Goal: Information Seeking & Learning: Learn about a topic

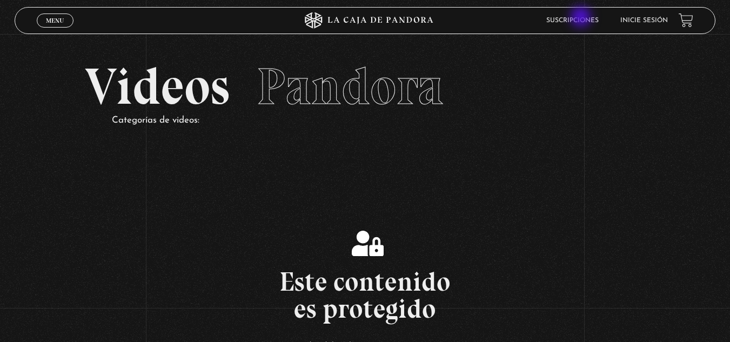
click at [582, 18] on link "Suscripciones" at bounding box center [572, 20] width 52 height 6
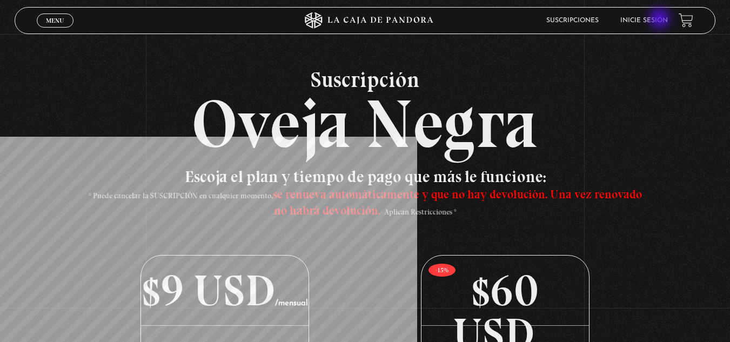
click at [660, 19] on link "Inicie sesión" at bounding box center [644, 20] width 48 height 6
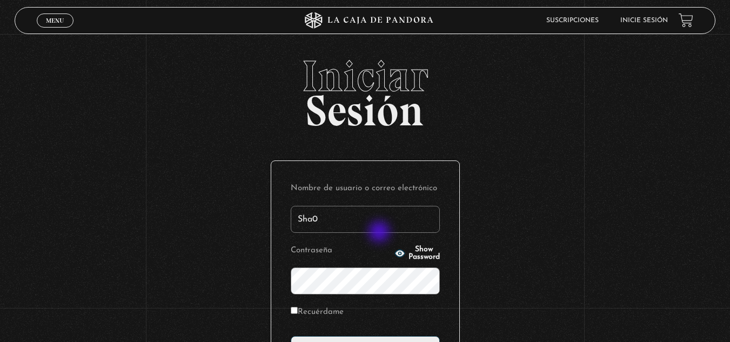
type input "Sha05"
click at [379, 267] on p "Contraseña Show Password" at bounding box center [365, 268] width 149 height 52
click at [394, 252] on icon "button" at bounding box center [399, 252] width 10 height 7
click at [295, 310] on input "Recuérdame" at bounding box center [294, 310] width 7 height 7
checkbox input "true"
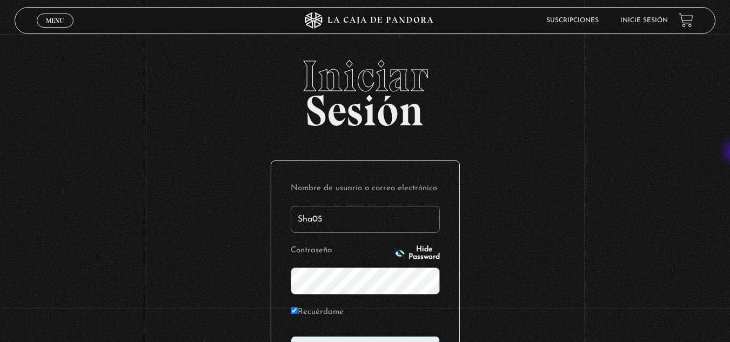
scroll to position [113, 0]
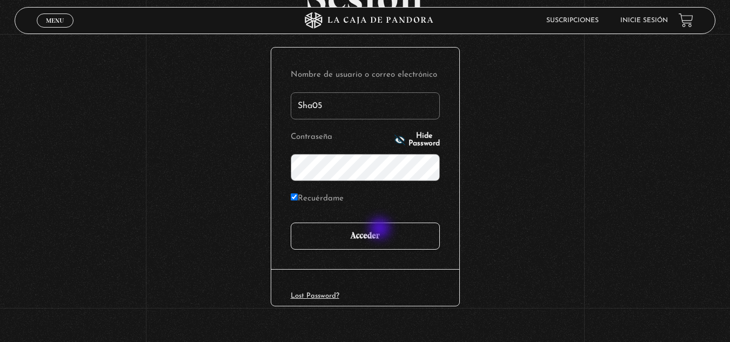
click at [380, 229] on input "Acceder" at bounding box center [365, 235] width 149 height 27
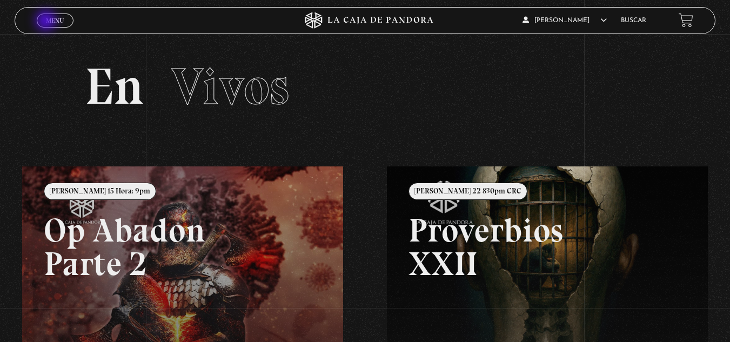
click at [47, 22] on span "Menu" at bounding box center [55, 20] width 18 height 6
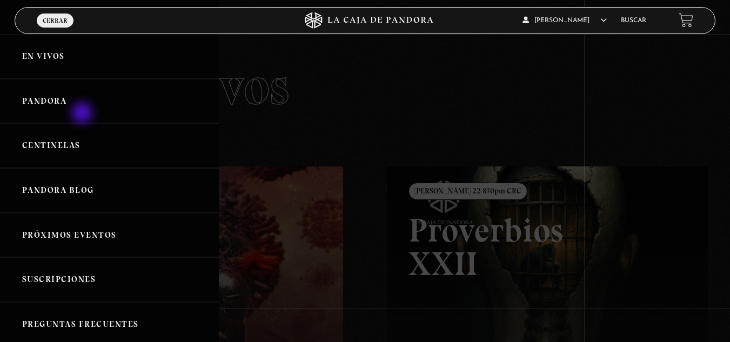
click at [83, 114] on link "Pandora" at bounding box center [109, 101] width 219 height 45
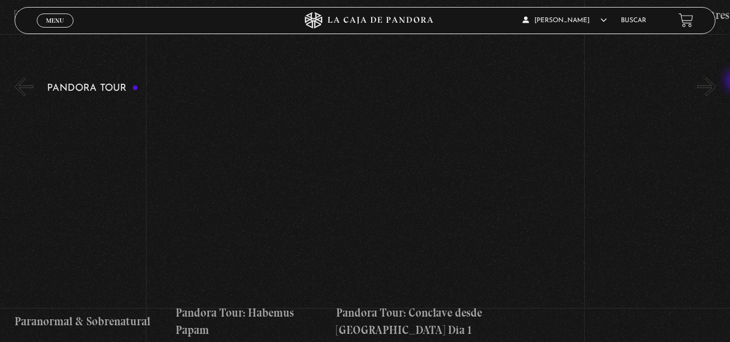
scroll to position [788, 0]
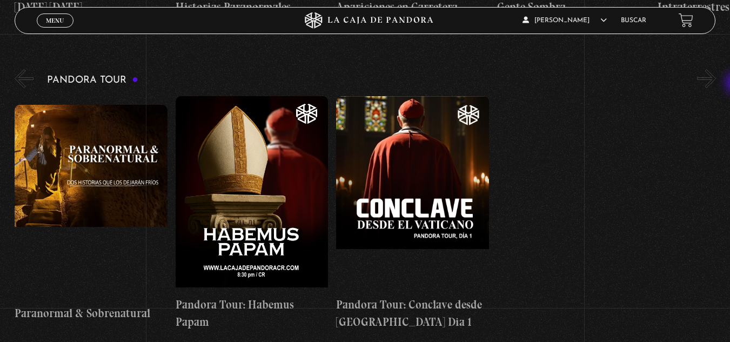
drag, startPoint x: 737, startPoint y: 27, endPoint x: 736, endPoint y: 79, distance: 52.4
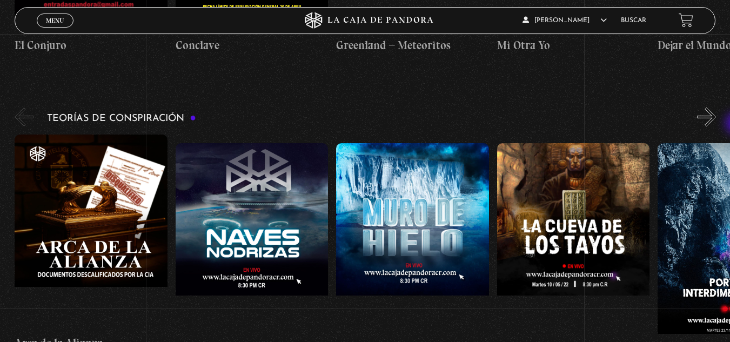
scroll to position [1678, 0]
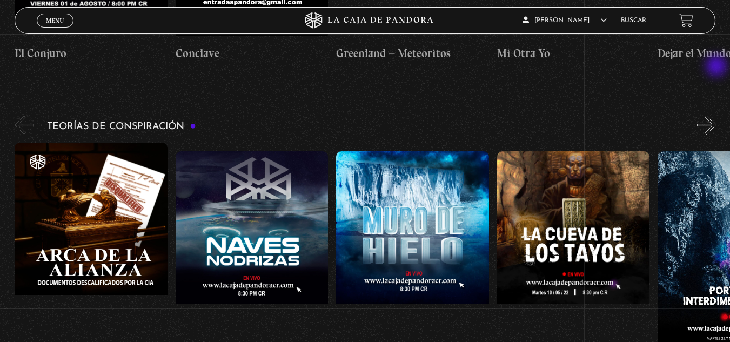
click at [716, 116] on button "»" at bounding box center [706, 125] width 19 height 19
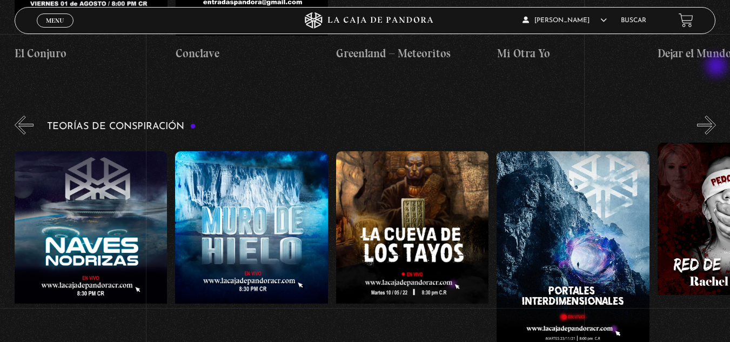
click at [716, 116] on button "»" at bounding box center [706, 125] width 19 height 19
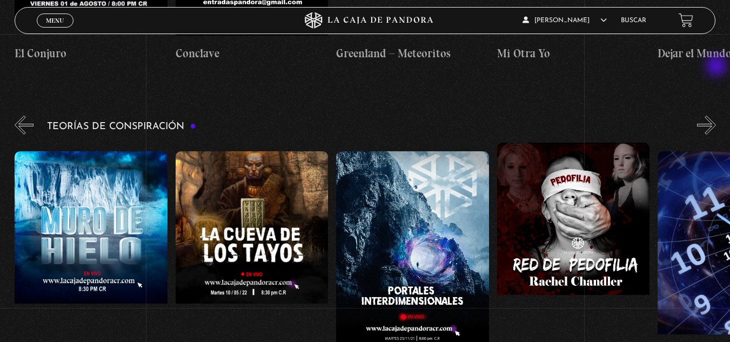
click at [716, 116] on button "»" at bounding box center [706, 125] width 19 height 19
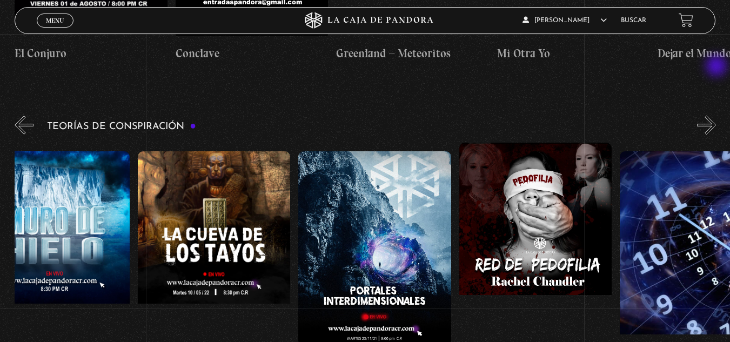
scroll to position [0, 402]
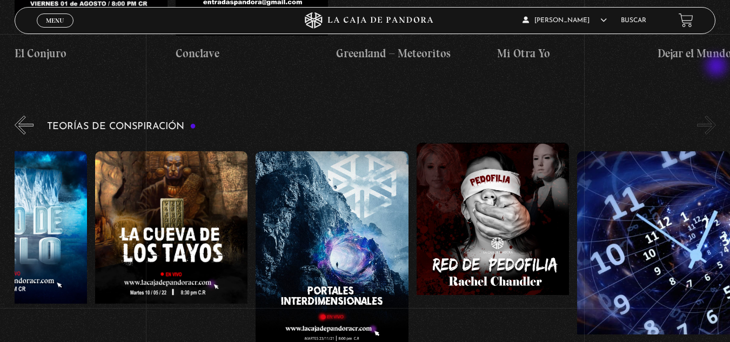
click at [716, 116] on button "»" at bounding box center [706, 125] width 19 height 19
drag, startPoint x: 717, startPoint y: 67, endPoint x: 737, endPoint y: 161, distance: 96.5
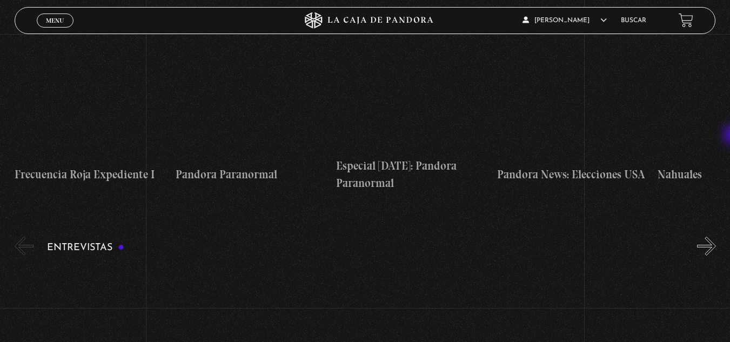
scroll to position [3403, 0]
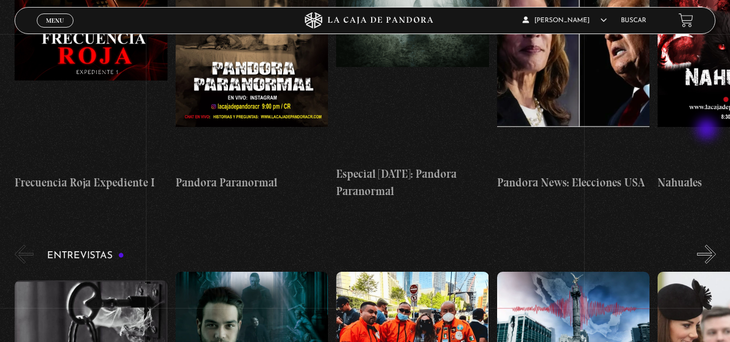
click at [707, 245] on button "»" at bounding box center [706, 254] width 19 height 19
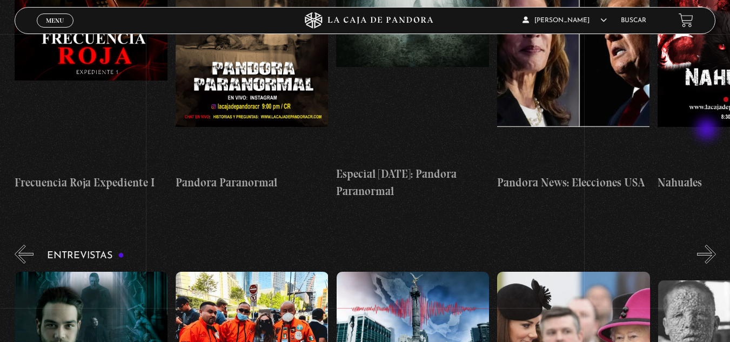
click at [707, 245] on button "»" at bounding box center [706, 254] width 19 height 19
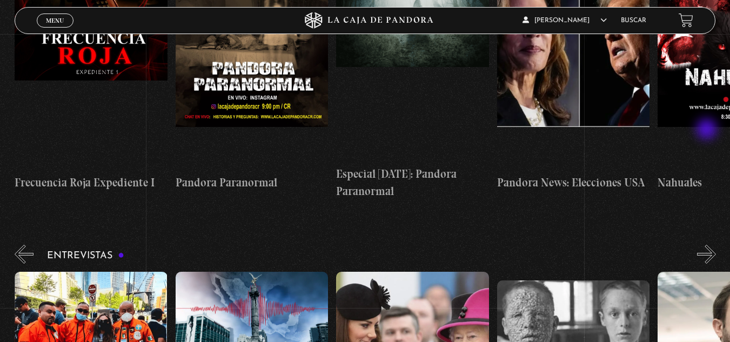
click at [707, 245] on button "»" at bounding box center [706, 254] width 19 height 19
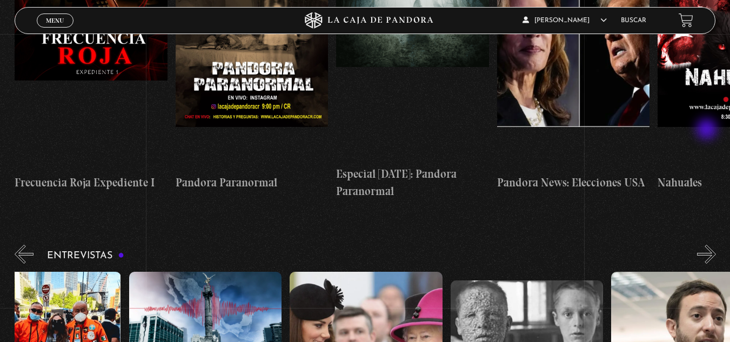
scroll to position [0, 402]
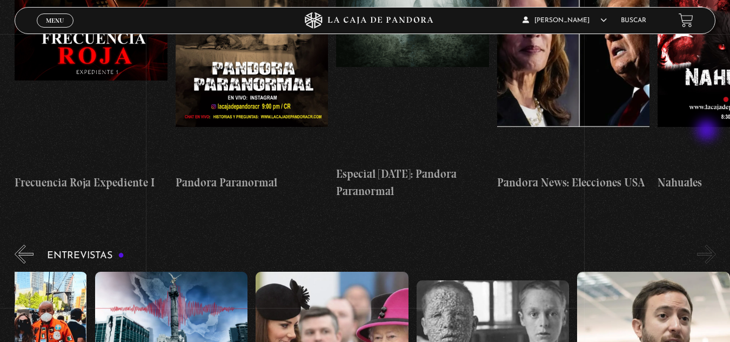
click at [707, 245] on button "»" at bounding box center [706, 254] width 19 height 19
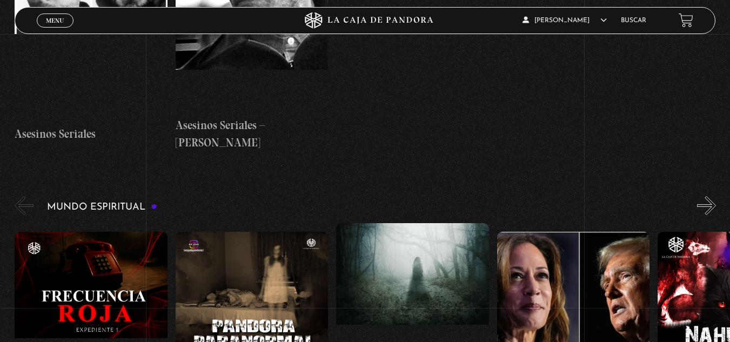
scroll to position [3153, 0]
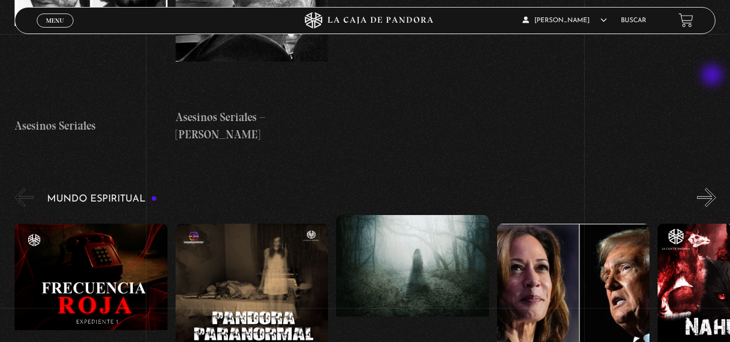
click at [713, 188] on button "»" at bounding box center [706, 197] width 19 height 19
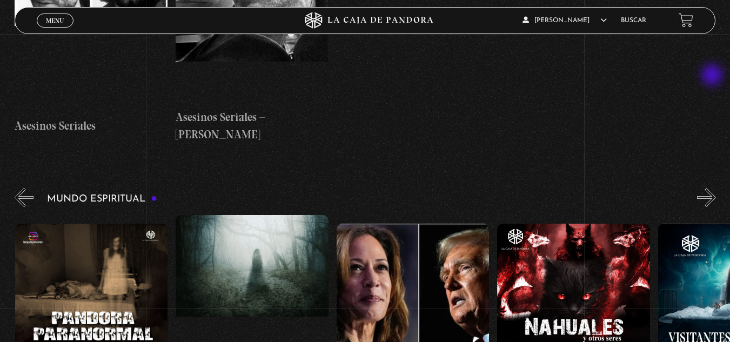
click at [713, 188] on button "»" at bounding box center [706, 197] width 19 height 19
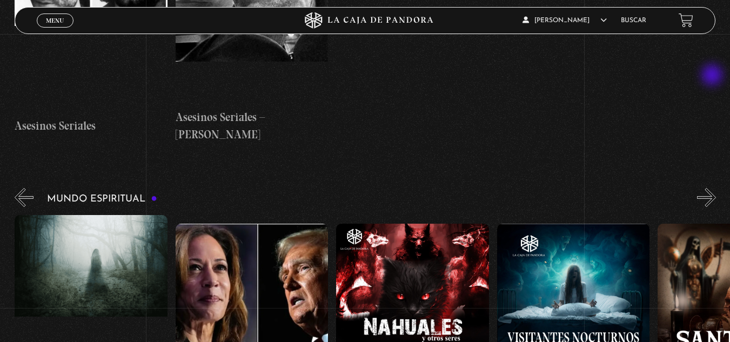
click at [713, 188] on button "»" at bounding box center [706, 197] width 19 height 19
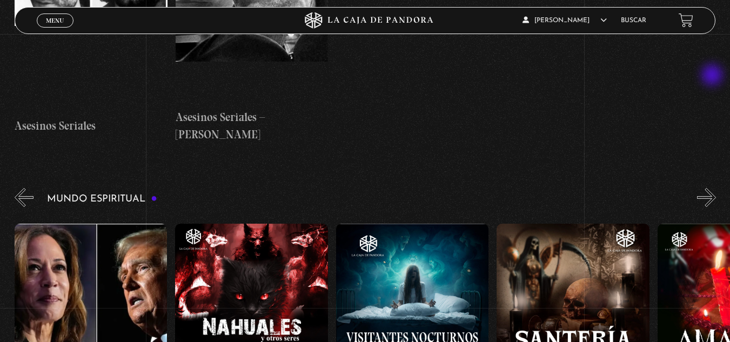
click at [713, 188] on button "»" at bounding box center [706, 197] width 19 height 19
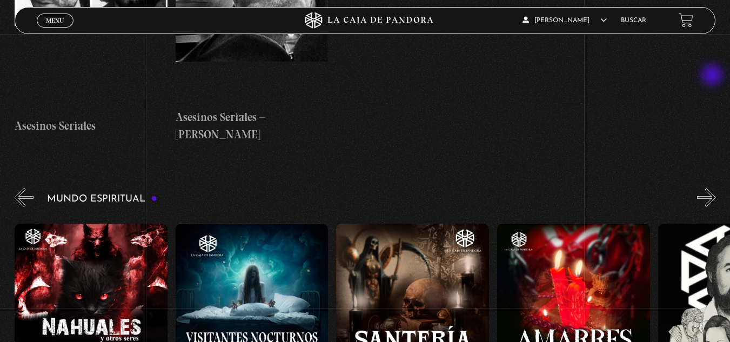
click at [713, 188] on button "»" at bounding box center [706, 197] width 19 height 19
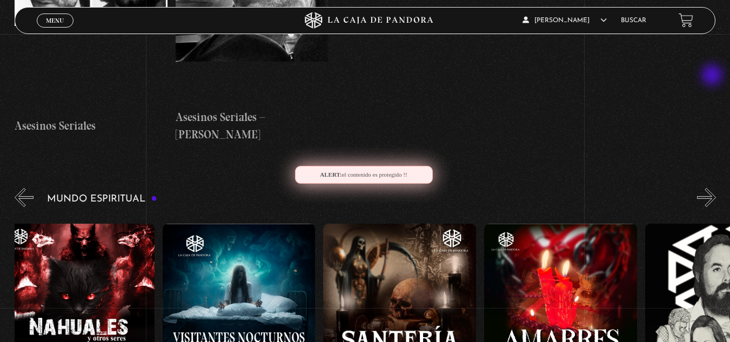
click at [713, 188] on button "»" at bounding box center [706, 197] width 19 height 19
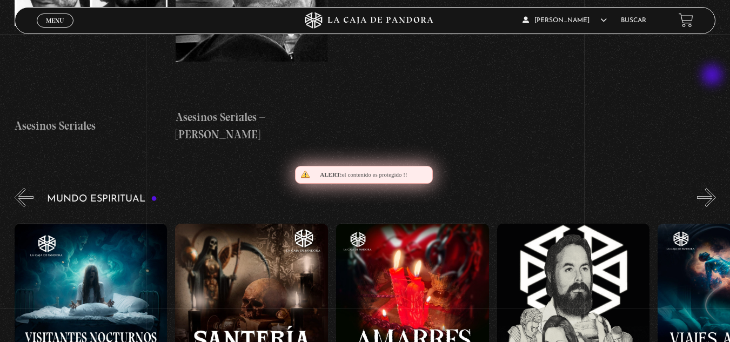
click at [713, 188] on button "»" at bounding box center [706, 197] width 19 height 19
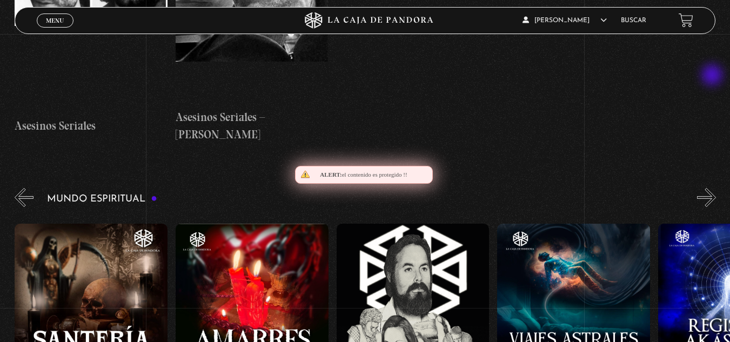
click at [713, 188] on button "»" at bounding box center [706, 197] width 19 height 19
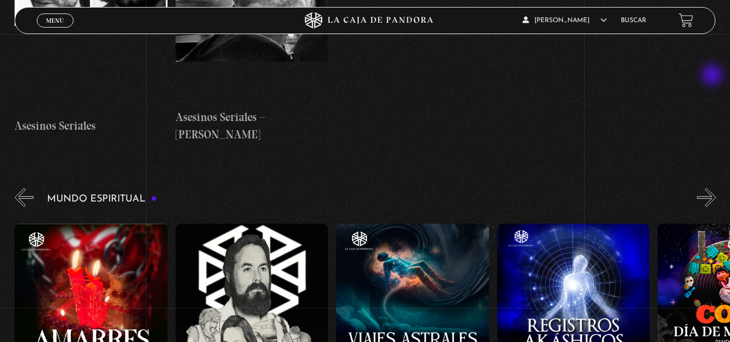
click at [713, 188] on button "»" at bounding box center [706, 197] width 19 height 19
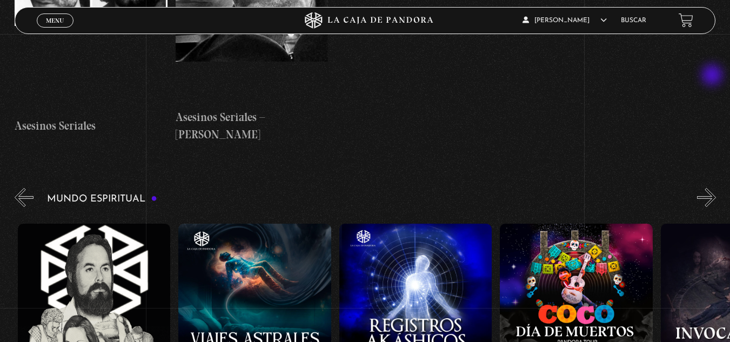
scroll to position [0, 1285]
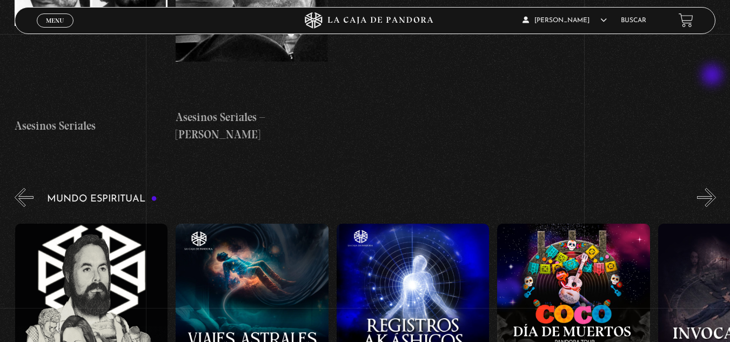
click at [713, 188] on button "»" at bounding box center [706, 197] width 19 height 19
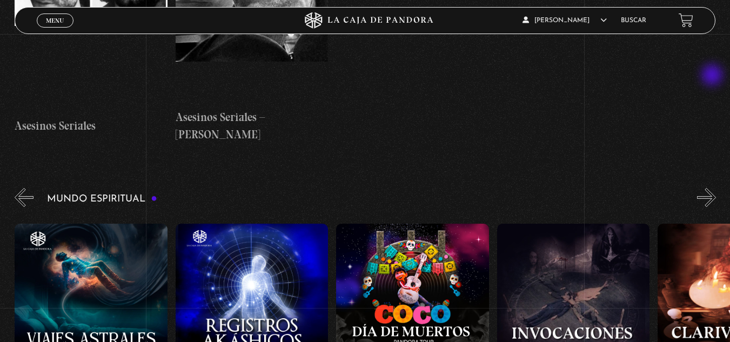
click at [713, 188] on button "»" at bounding box center [706, 197] width 19 height 19
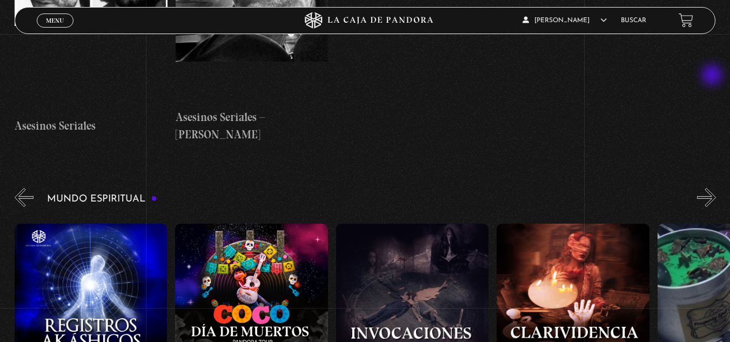
click at [713, 188] on button "»" at bounding box center [706, 197] width 19 height 19
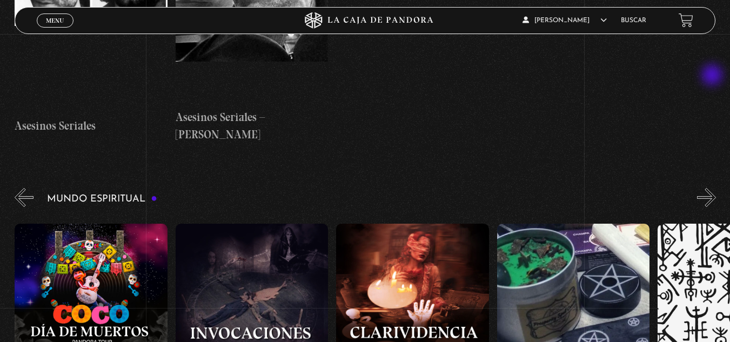
click at [713, 188] on button "»" at bounding box center [706, 197] width 19 height 19
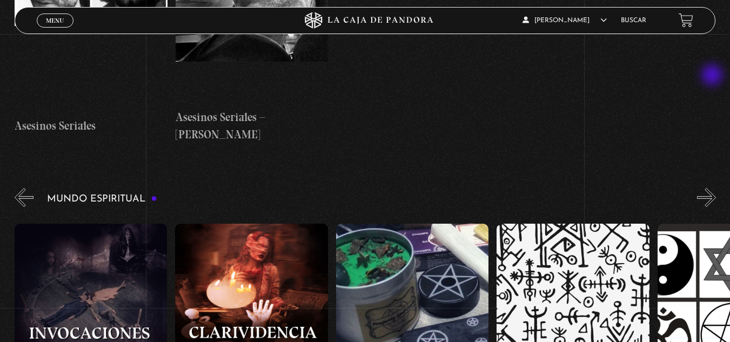
click at [713, 188] on button "»" at bounding box center [706, 197] width 19 height 19
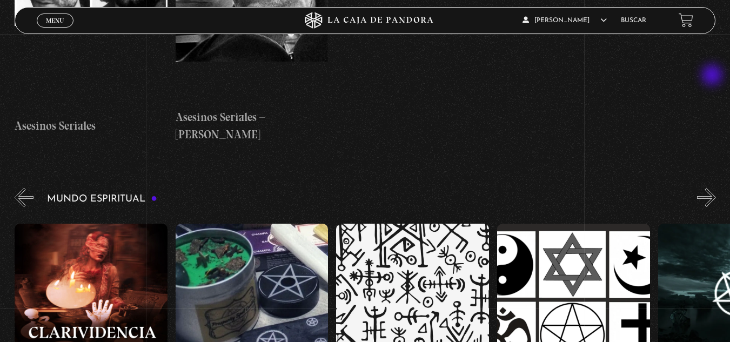
click at [713, 188] on button "»" at bounding box center [706, 197] width 19 height 19
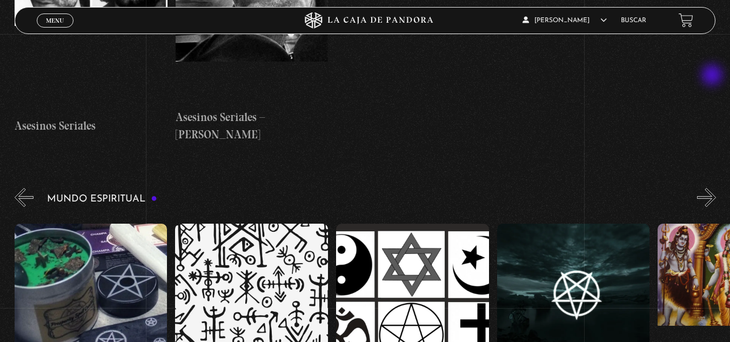
click at [713, 188] on button "»" at bounding box center [706, 197] width 19 height 19
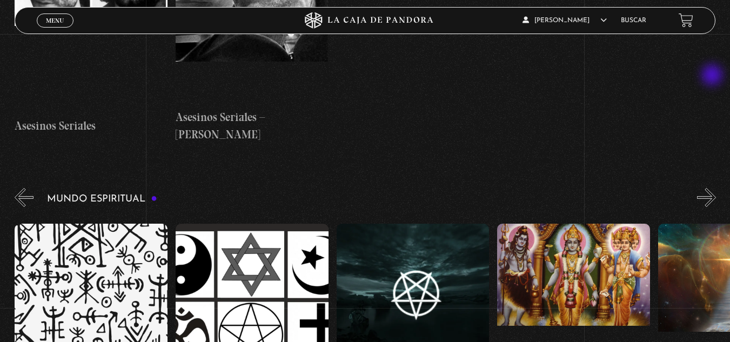
click at [713, 188] on button "»" at bounding box center [706, 197] width 19 height 19
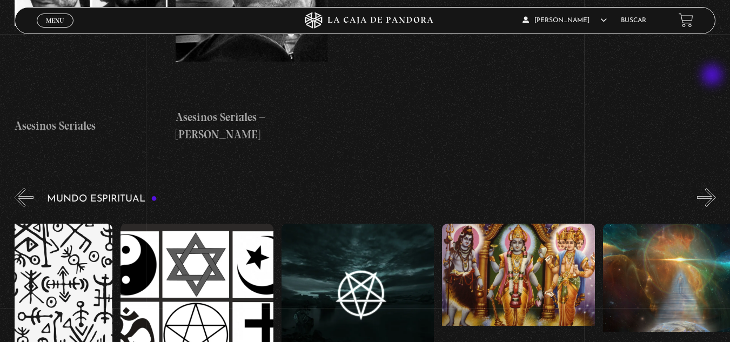
scroll to position [0, 2491]
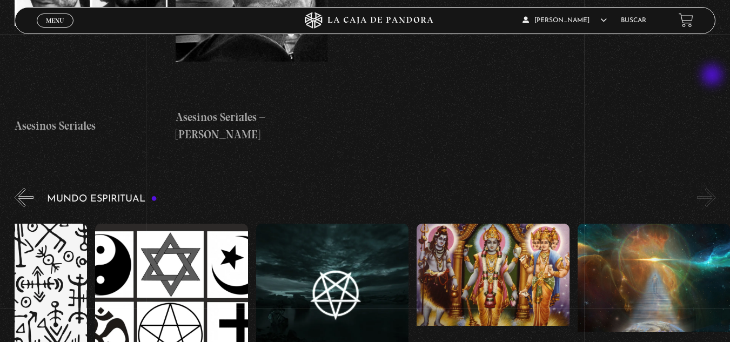
click at [713, 188] on button "»" at bounding box center [706, 197] width 19 height 19
click at [645, 20] on link "Buscar" at bounding box center [633, 20] width 25 height 6
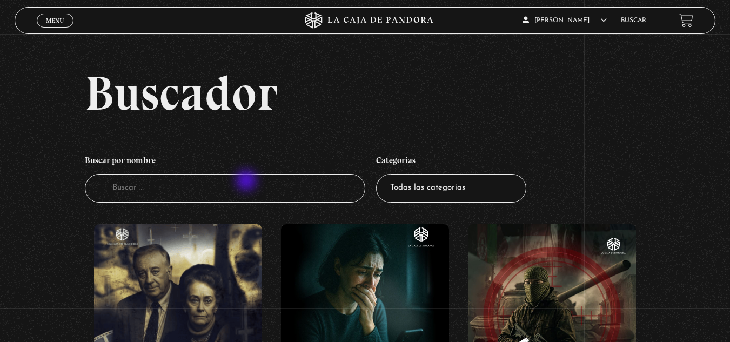
click at [247, 181] on input "Buscador" at bounding box center [225, 188] width 280 height 29
type input "ovnis"
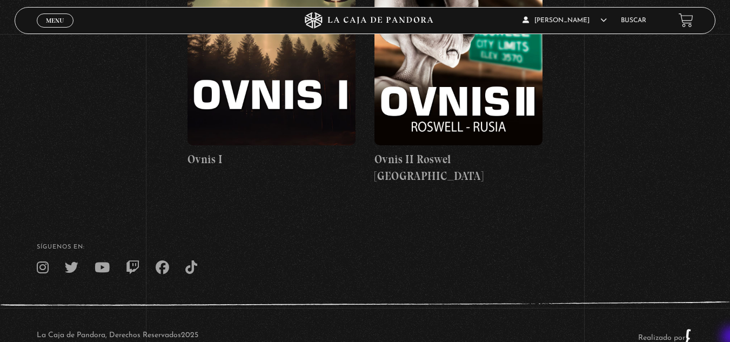
scroll to position [286, 0]
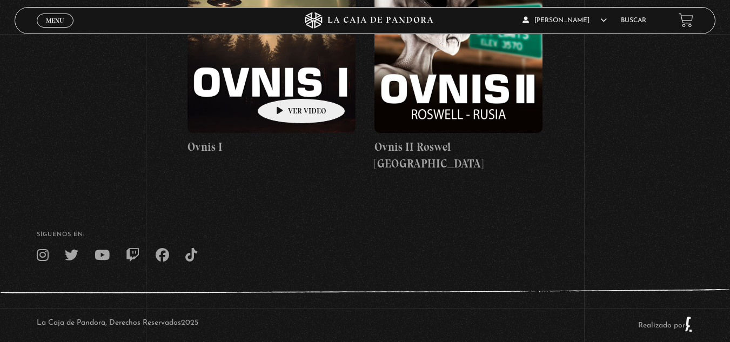
click at [284, 82] on figure at bounding box center [271, 35] width 168 height 194
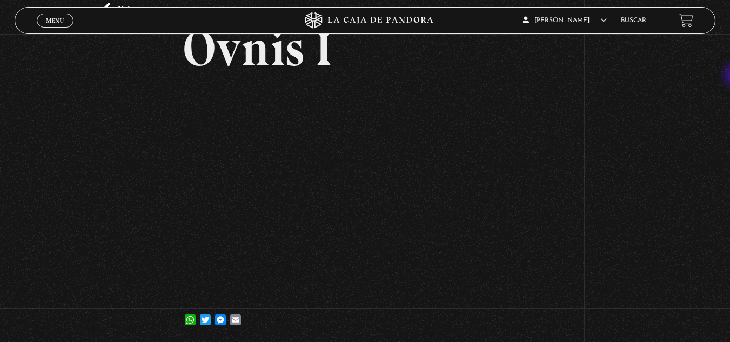
scroll to position [68, 0]
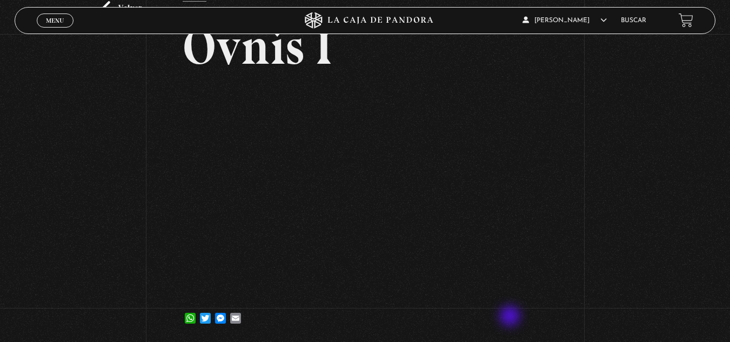
click at [511, 317] on div "WhatsApp Twitter Messenger Email" at bounding box center [365, 313] width 364 height 22
